Goal: Information Seeking & Learning: Learn about a topic

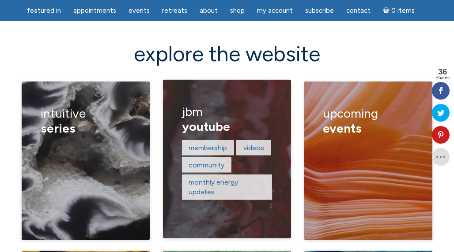
scroll to position [1238, 0]
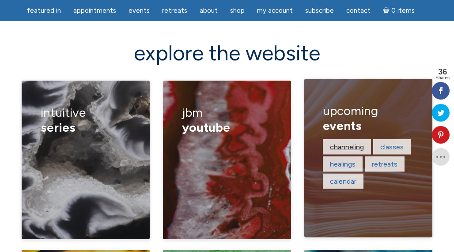
click at [346, 143] on link "channeling" at bounding box center [347, 147] width 34 height 8
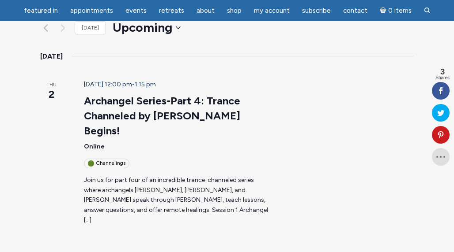
scroll to position [121, 0]
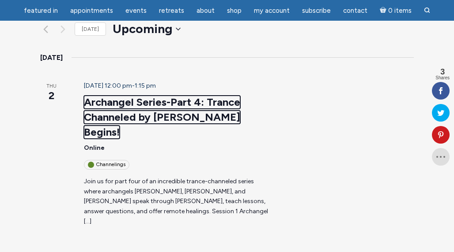
click at [154, 96] on link "Archangel Series-Part 4: Trance Channeled by [PERSON_NAME] Begins!" at bounding box center [162, 117] width 156 height 43
